Goal: Task Accomplishment & Management: Manage account settings

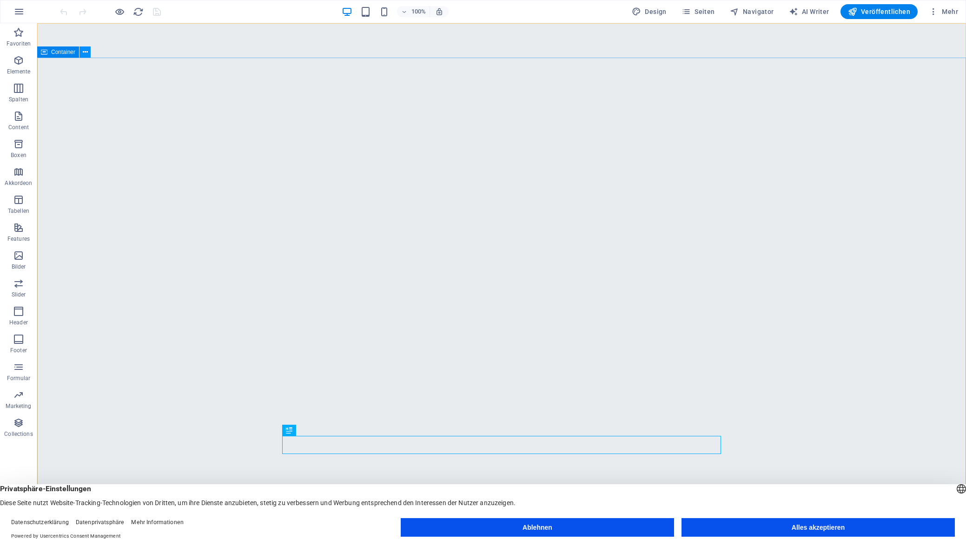
click at [86, 53] on icon at bounding box center [85, 52] width 5 height 10
click at [15, 120] on icon "button" at bounding box center [18, 116] width 11 height 11
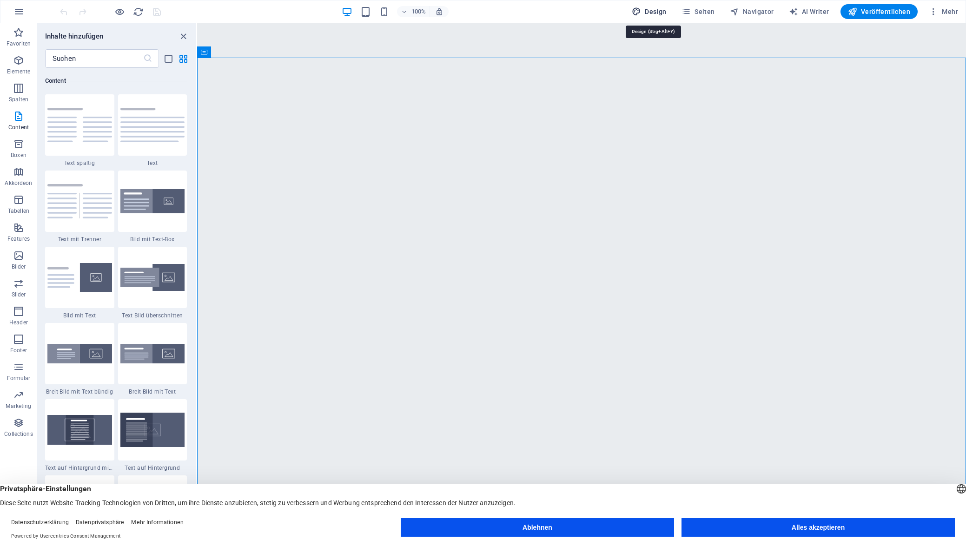
click at [648, 15] on span "Design" at bounding box center [649, 11] width 35 height 9
select select "px"
select select "200"
select select "px"
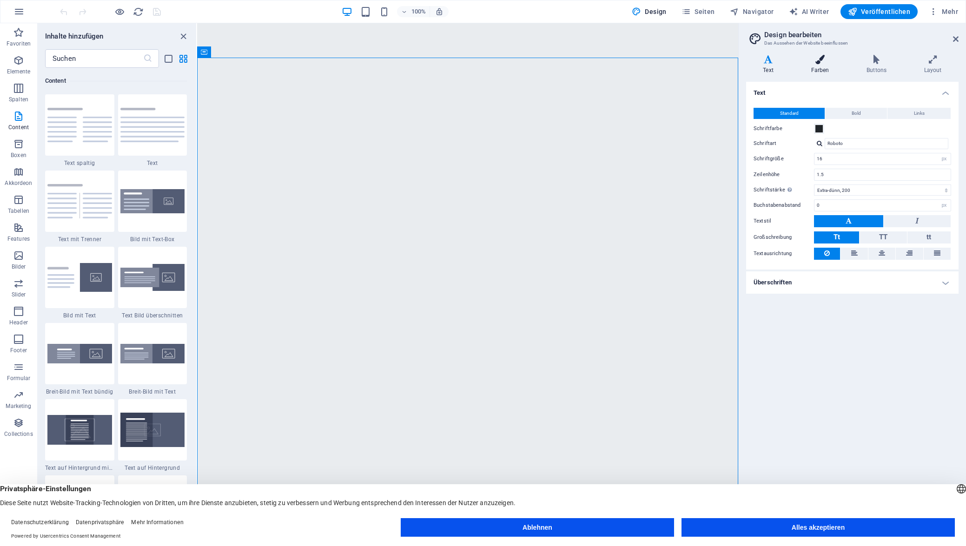
click at [820, 59] on icon at bounding box center [820, 59] width 52 height 9
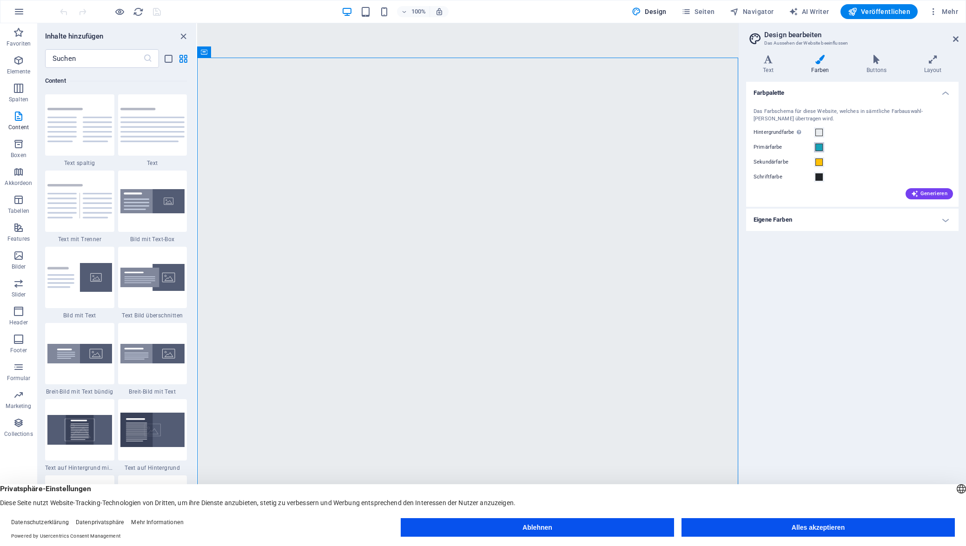
click at [820, 149] on span at bounding box center [819, 147] width 7 height 7
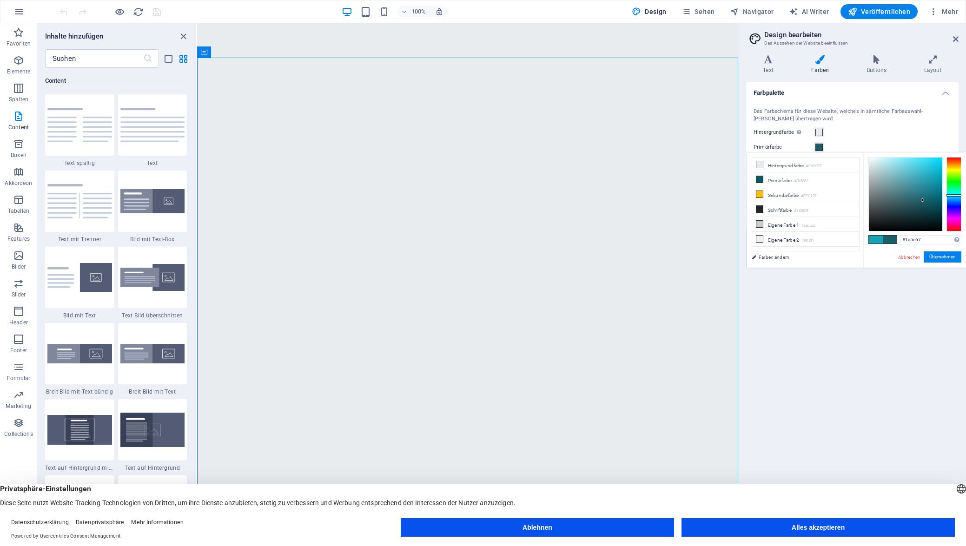
drag, startPoint x: 921, startPoint y: 187, endPoint x: 929, endPoint y: 201, distance: 15.6
click at [925, 201] on div at bounding box center [905, 194] width 73 height 73
drag, startPoint x: 953, startPoint y: 195, endPoint x: 934, endPoint y: 195, distance: 19.1
click at [951, 203] on div at bounding box center [954, 204] width 15 height 2
drag, startPoint x: 930, startPoint y: 193, endPoint x: 938, endPoint y: 196, distance: 9.0
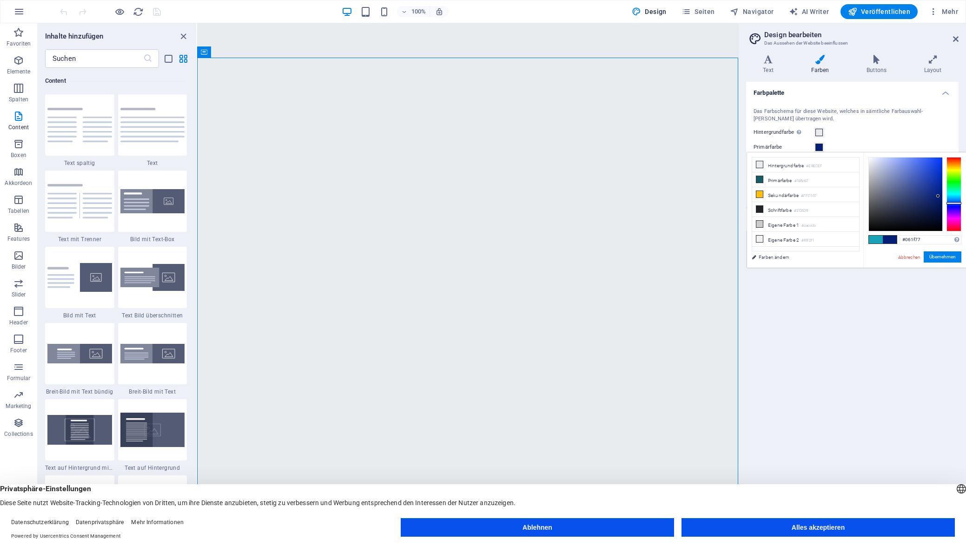
click at [938, 196] on div at bounding box center [905, 194] width 73 height 73
drag, startPoint x: 936, startPoint y: 197, endPoint x: 918, endPoint y: 196, distance: 17.2
click at [917, 195] on div at bounding box center [905, 194] width 73 height 73
type input "#293c7c"
click at [939, 258] on button "Übernehmen" at bounding box center [943, 257] width 38 height 11
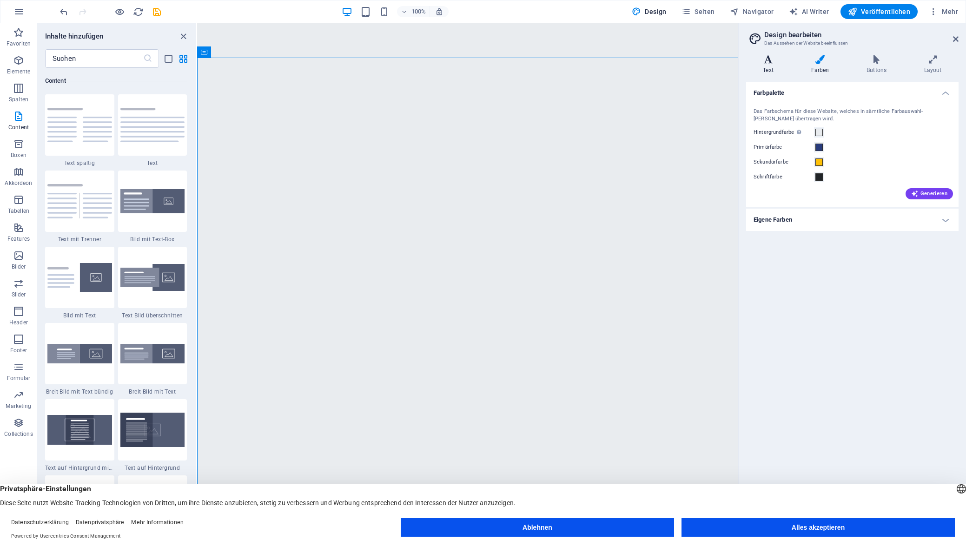
click at [772, 60] on icon at bounding box center [768, 59] width 44 height 9
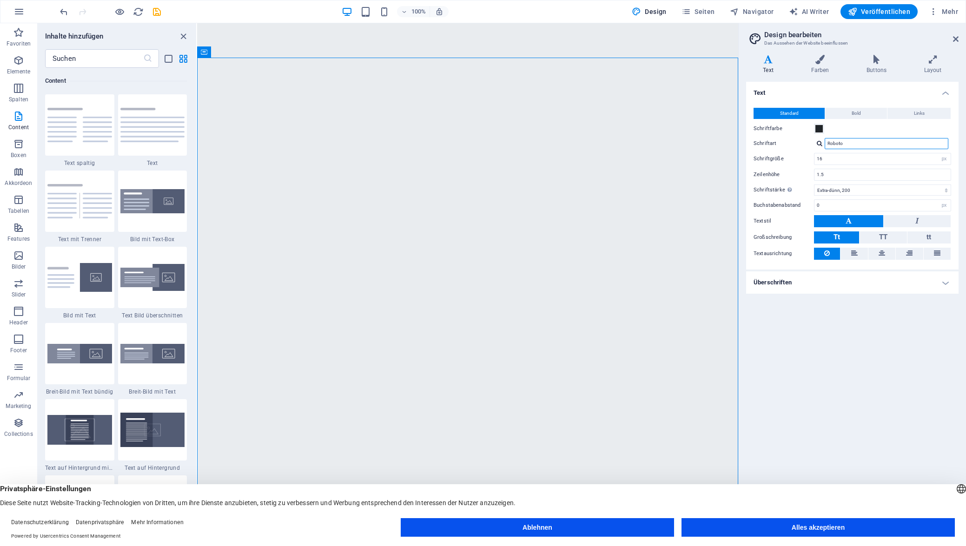
click at [859, 145] on input "Roboto" at bounding box center [887, 143] width 124 height 11
drag, startPoint x: 861, startPoint y: 140, endPoint x: 805, endPoint y: 139, distance: 55.8
click at [805, 139] on div "Schriftart Roboto" at bounding box center [853, 143] width 198 height 11
type input "mont"
click at [848, 156] on div "Schriften verwalten →" at bounding box center [888, 156] width 123 height 10
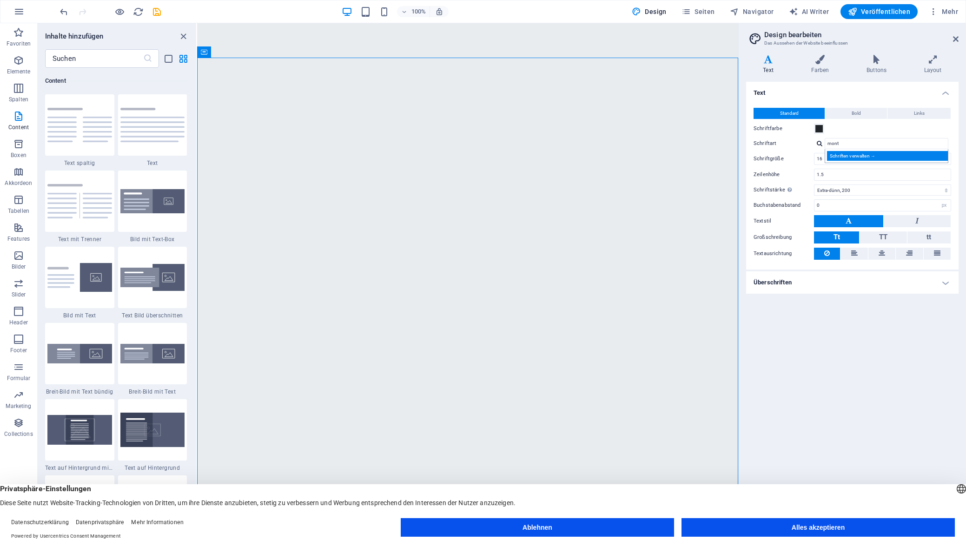
select select "popularity"
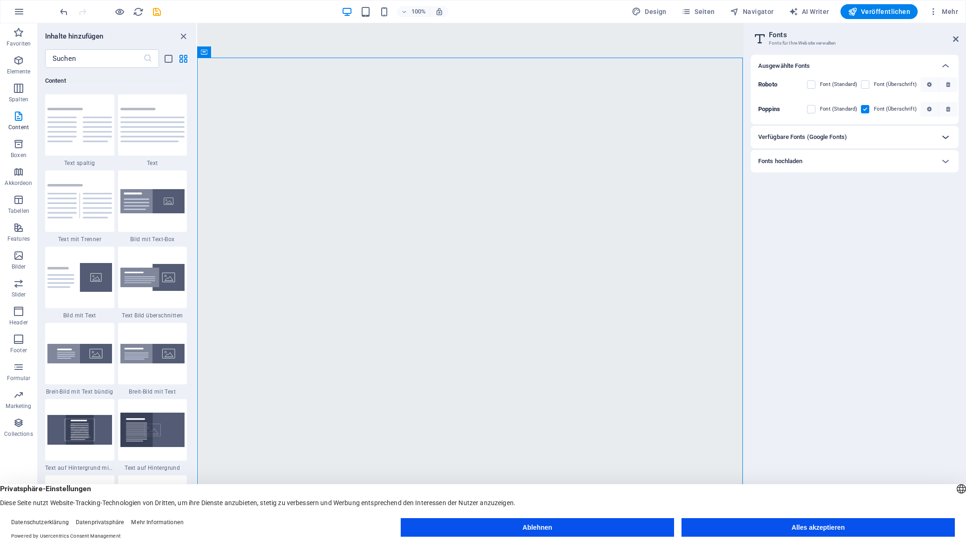
click at [947, 137] on icon at bounding box center [945, 137] width 11 height 11
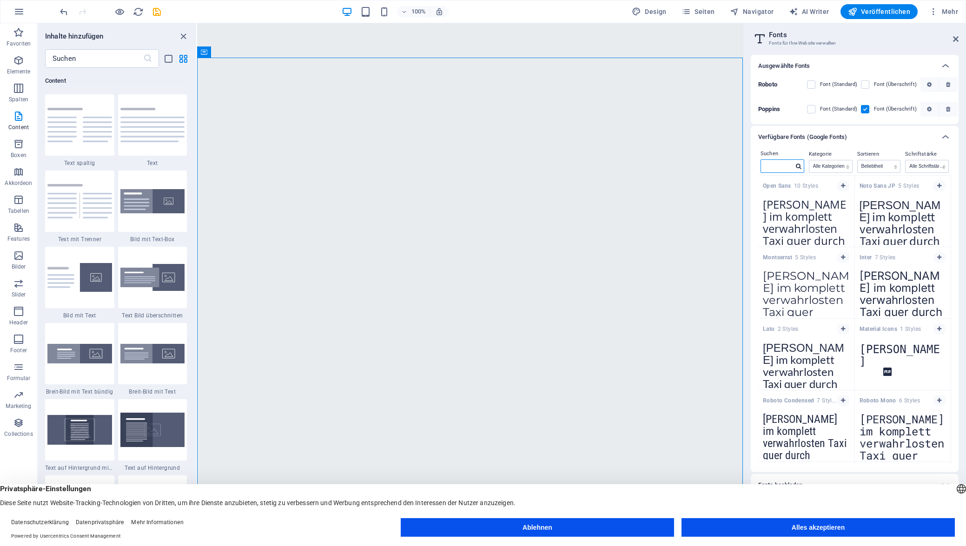
click at [785, 160] on input "text" at bounding box center [777, 166] width 33 height 12
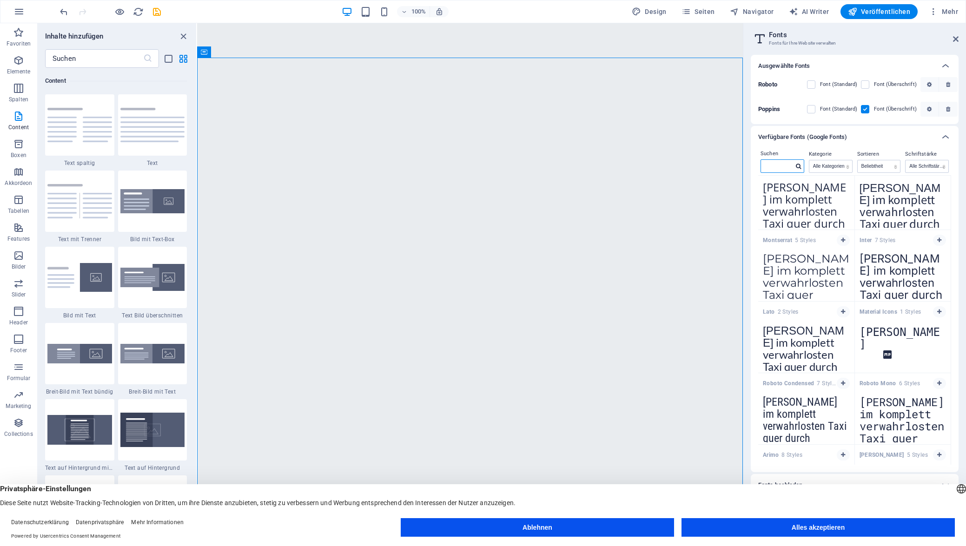
scroll to position [18, 0]
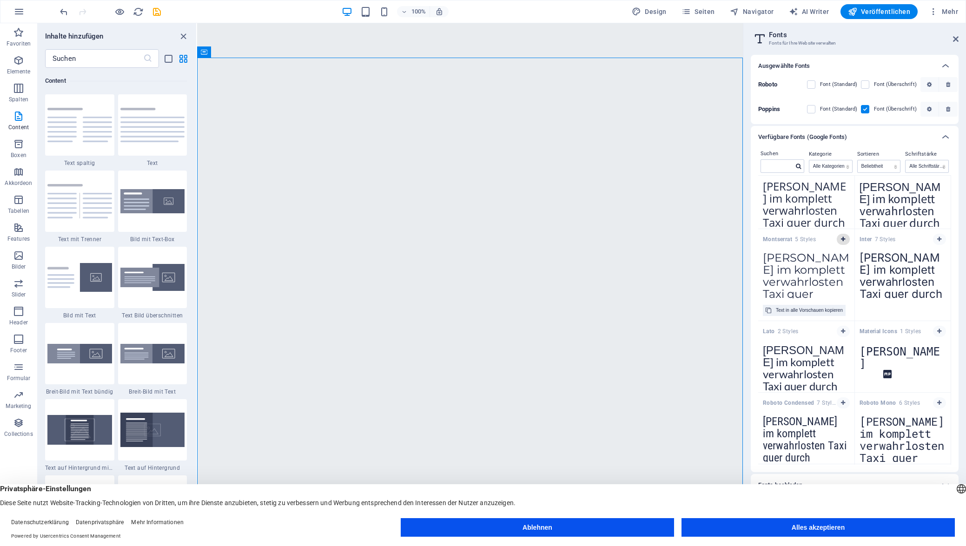
click at [843, 238] on icon "button" at bounding box center [843, 240] width 4 height 6
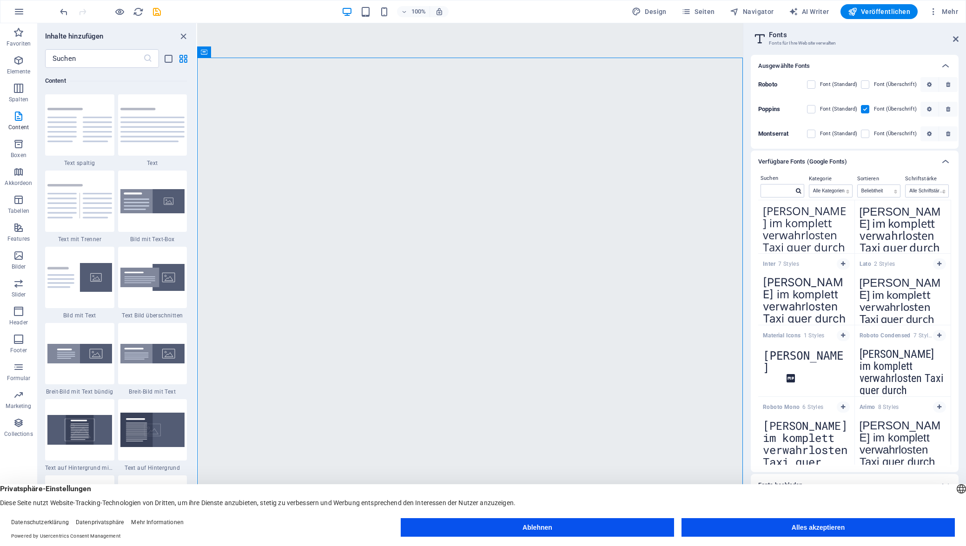
drag, startPoint x: 868, startPoint y: 133, endPoint x: 866, endPoint y: 109, distance: 24.2
click at [867, 133] on label at bounding box center [865, 134] width 8 height 8
click at [0, 0] on input "checkbox" at bounding box center [0, 0] width 0 height 0
click at [931, 134] on span "button" at bounding box center [929, 134] width 11 height 6
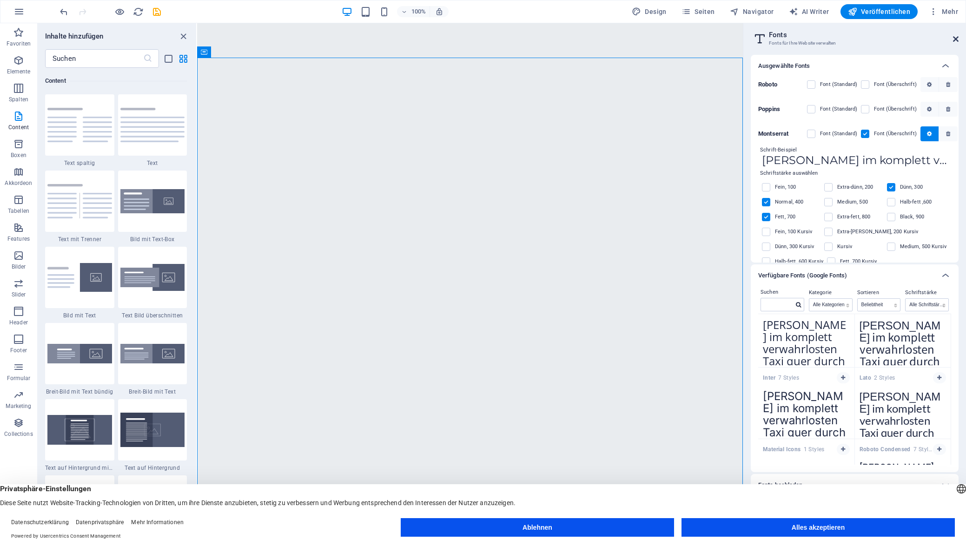
click at [958, 38] on icon at bounding box center [956, 38] width 6 height 7
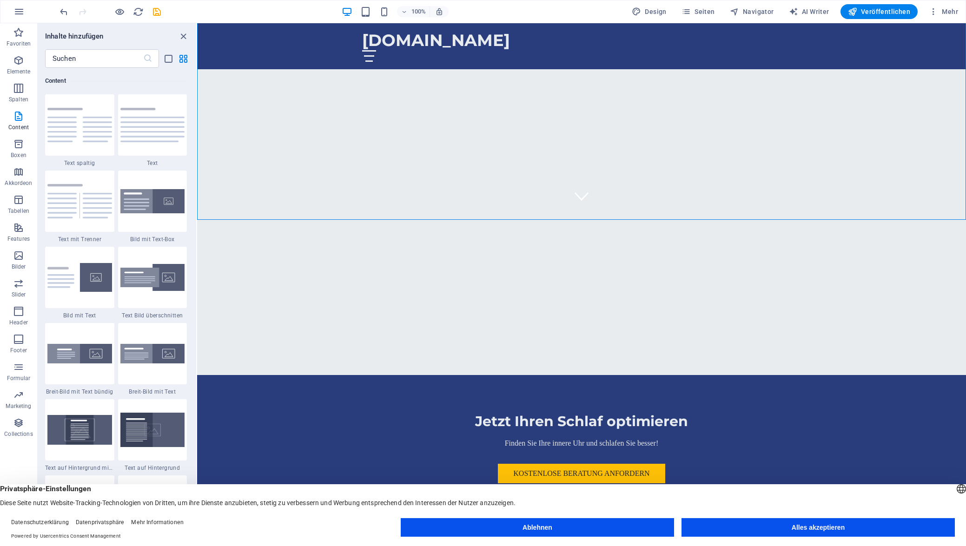
scroll to position [0, 0]
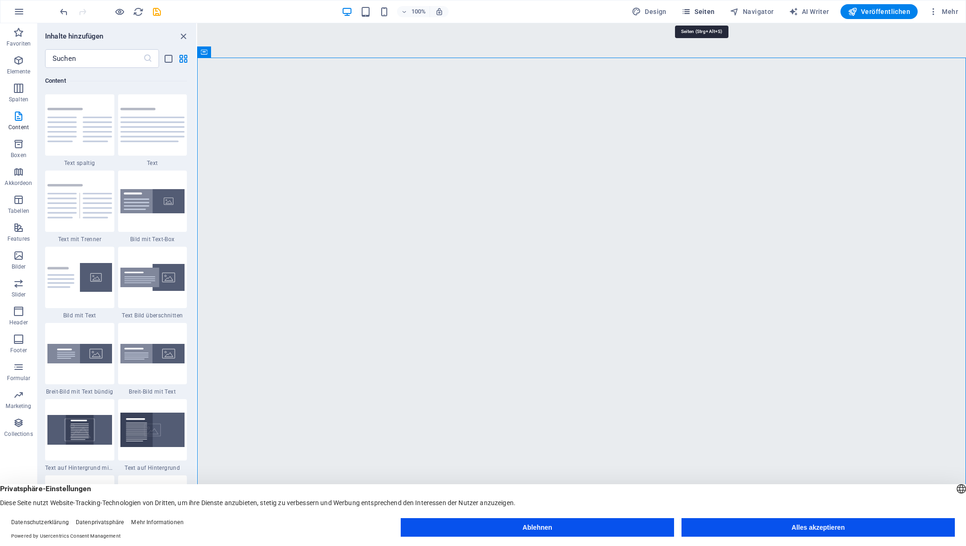
click at [691, 8] on icon "button" at bounding box center [686, 11] width 9 height 9
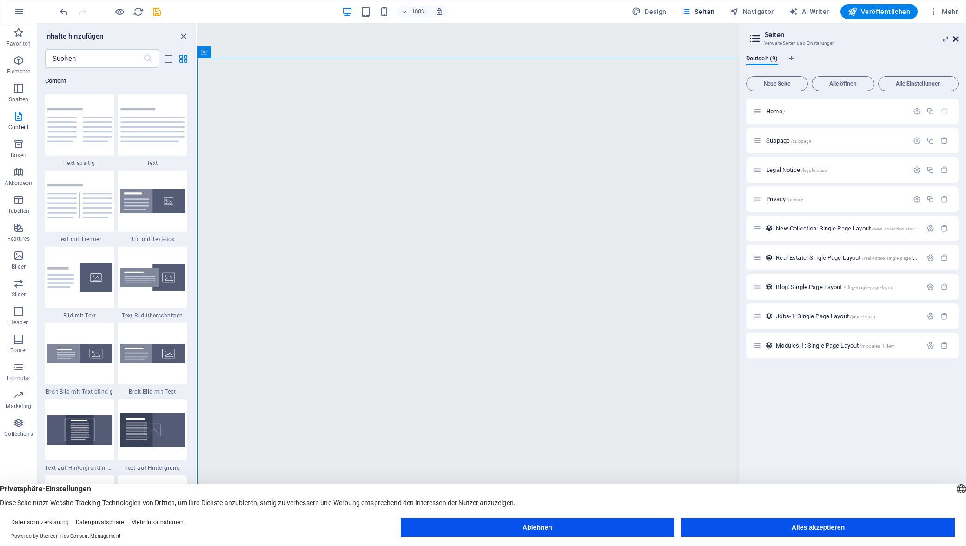
click at [956, 37] on icon at bounding box center [956, 38] width 6 height 7
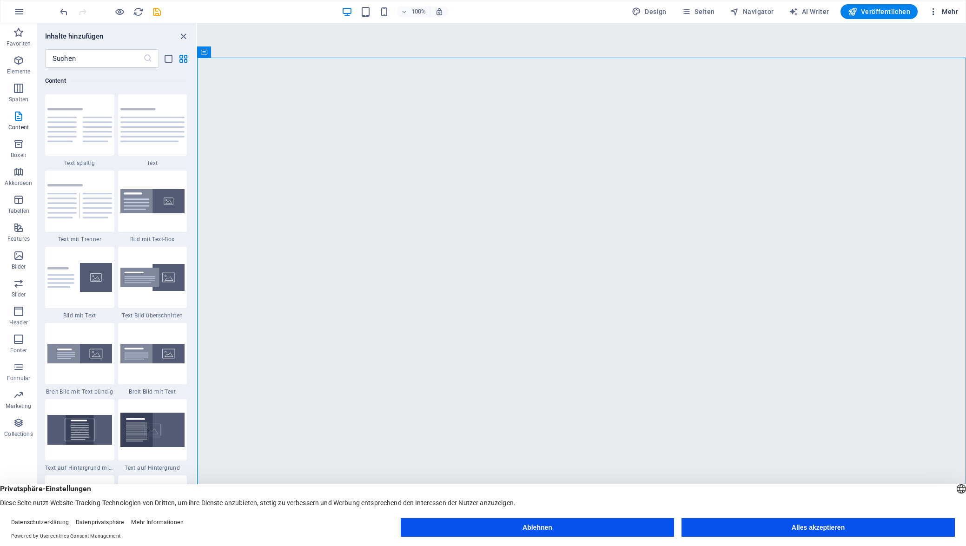
click at [949, 11] on span "Mehr" at bounding box center [943, 11] width 29 height 9
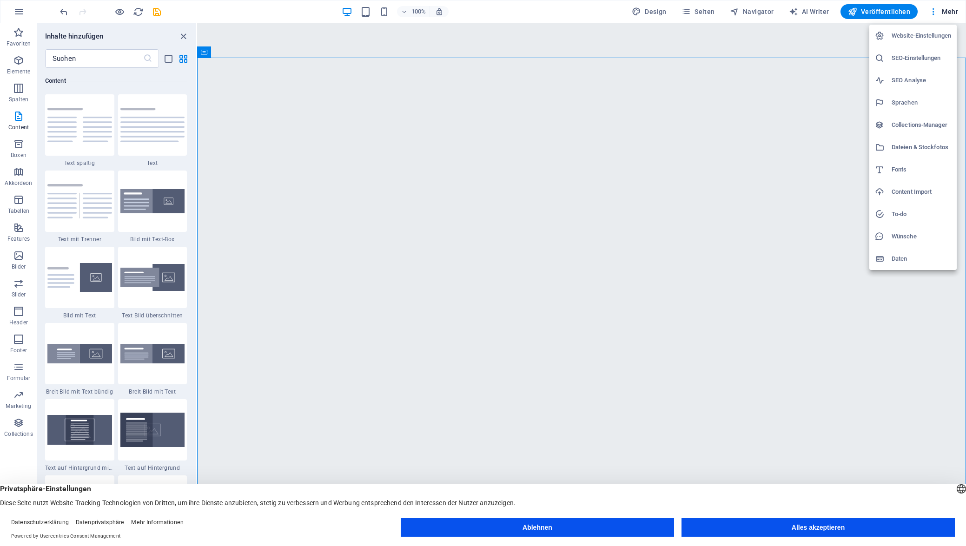
drag, startPoint x: 423, startPoint y: 319, endPoint x: 498, endPoint y: 330, distance: 76.1
click at [423, 319] on div at bounding box center [483, 273] width 966 height 546
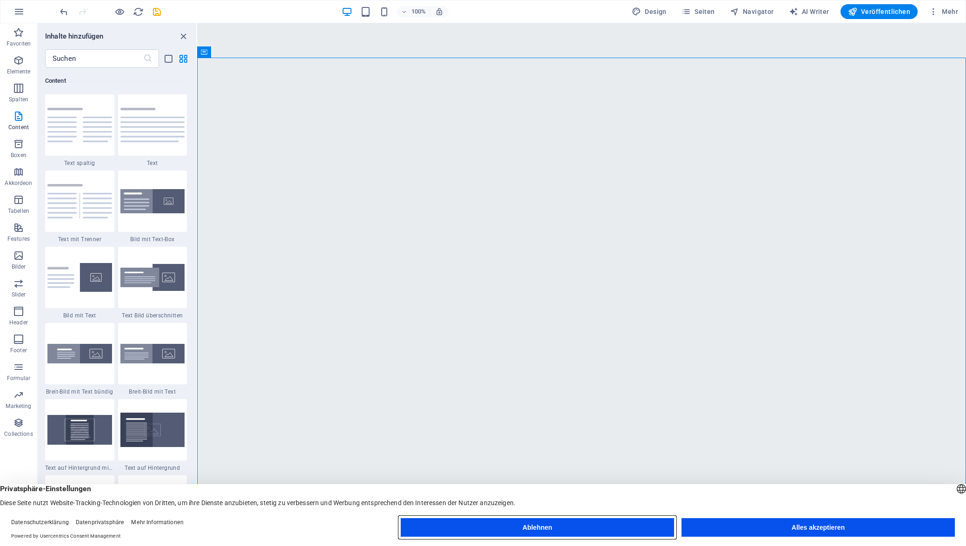
click at [511, 531] on button "Ablehnen" at bounding box center [537, 527] width 273 height 19
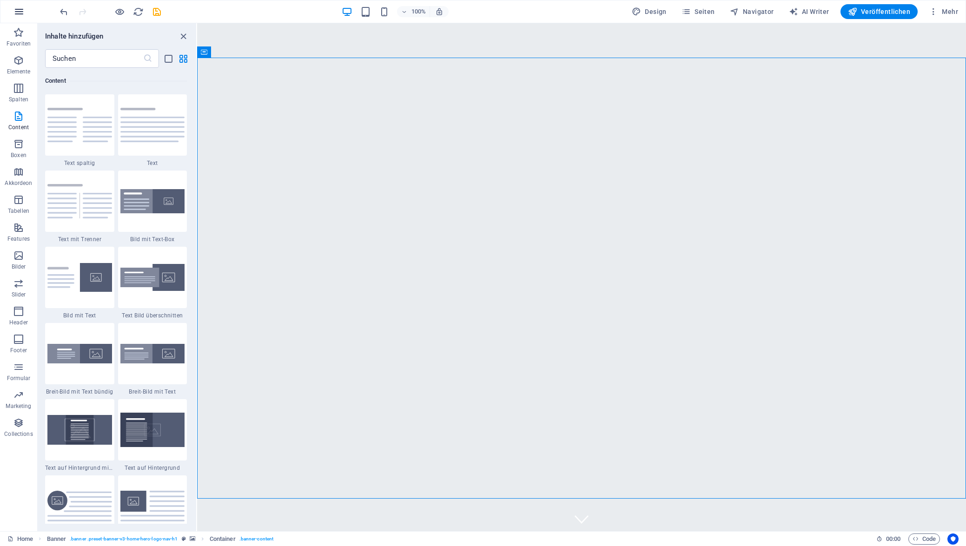
click at [17, 9] on icon "button" at bounding box center [18, 11] width 11 height 11
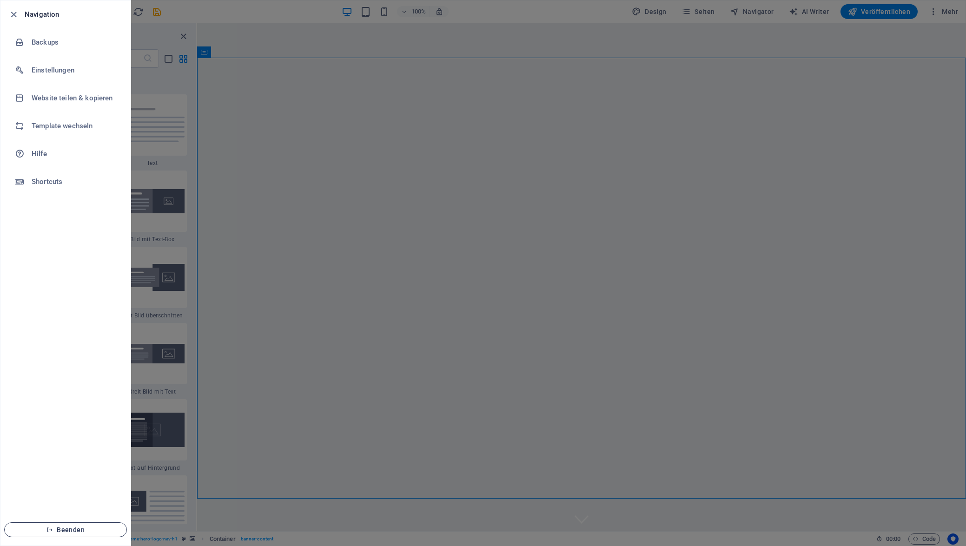
click at [67, 529] on span "Beenden" at bounding box center [65, 529] width 107 height 7
